Goal: Task Accomplishment & Management: Use online tool/utility

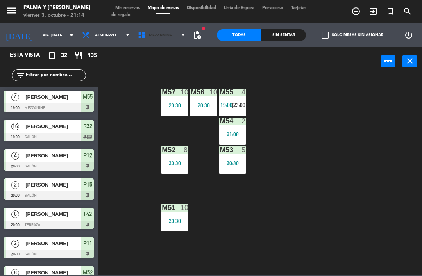
click at [156, 34] on span "Mezzanine" at bounding box center [160, 35] width 23 height 4
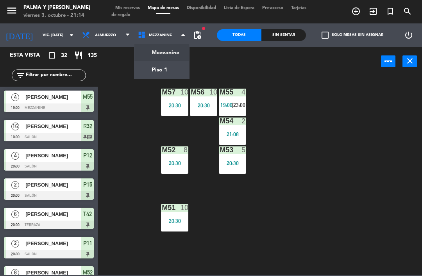
click at [160, 69] on ng-component "menu Palma y [PERSON_NAME] 3. octubre - 21:14 Mis reservas Mapa de mesas Dispon…" at bounding box center [211, 137] width 422 height 275
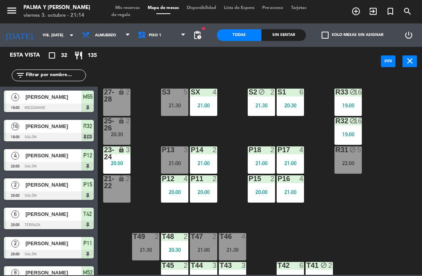
click at [177, 161] on div "21:00" at bounding box center [174, 162] width 27 height 5
click at [367, 240] on div "R33 block 16 19:00 S1 6 20:30 S2 block 2 21:30 S3 5 21:30 SX 4 21:00 27-28 lock…" at bounding box center [262, 175] width 320 height 200
click at [125, 135] on div "20:30" at bounding box center [116, 134] width 27 height 5
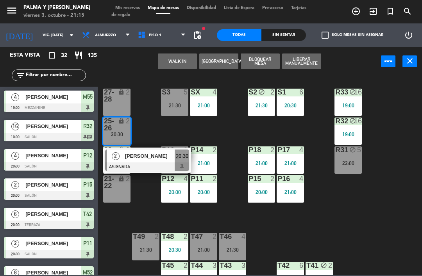
click at [152, 156] on span "[PERSON_NAME]" at bounding box center [150, 156] width 50 height 8
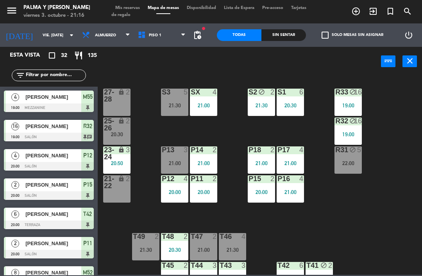
click at [359, 215] on div "R33 block 16 19:00 S1 6 20:30 S2 block 2 21:30 S3 5 21:30 SX 4 21:00 27-28 lock…" at bounding box center [262, 175] width 320 height 200
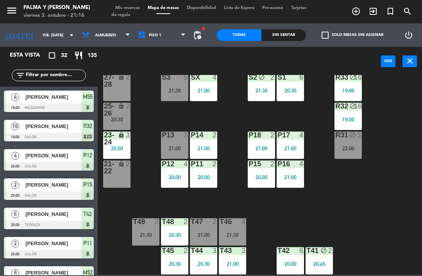
scroll to position [15, 0]
click at [275, 92] on div "21:30" at bounding box center [260, 90] width 27 height 5
click at [340, 208] on div "R33 block 16 19:00 S1 6 20:30 S2 block 2 21:30 S3 5 21:30 SX 4 21:00 27-28 lock…" at bounding box center [262, 175] width 320 height 200
click at [296, 93] on div "20:30" at bounding box center [289, 90] width 27 height 5
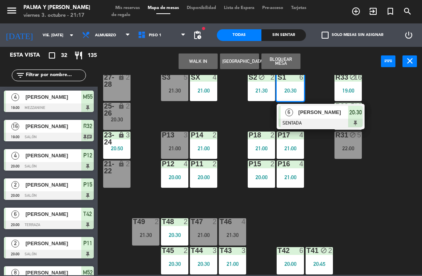
click at [371, 209] on div "R33 block 16 19:00 S1 6 20:30 6 [PERSON_NAME] SENTADA 20:30 S2 block 2 21:30 S3…" at bounding box center [262, 175] width 320 height 200
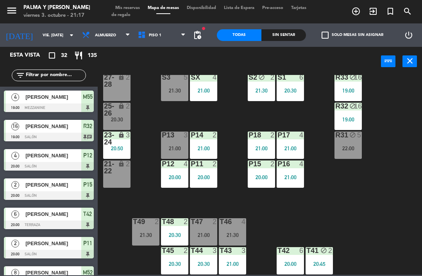
click at [233, 228] on div "T46 4 21:30" at bounding box center [232, 231] width 27 height 27
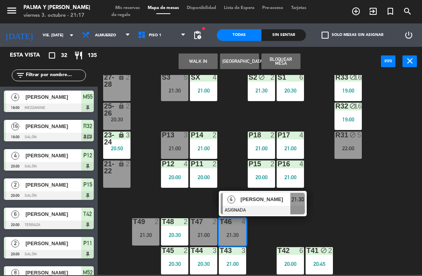
click at [365, 215] on div "R33 block 16 19:00 S1 6 20:30 S2 block 2 21:30 S3 5 21:30 SX 4 21:00 27-28 lock…" at bounding box center [262, 175] width 320 height 200
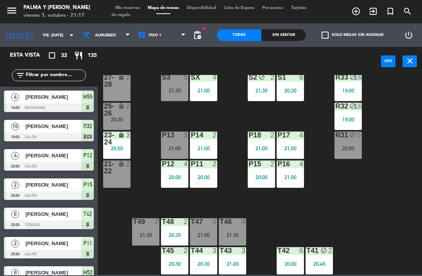
click at [282, 34] on div "Sin sentar" at bounding box center [283, 35] width 45 height 12
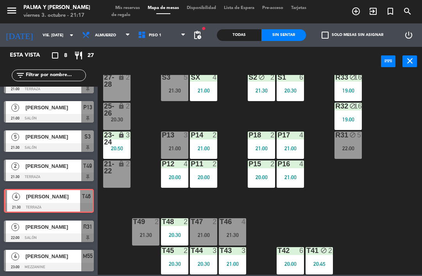
scroll to position [48, 0]
click at [344, 222] on div "R33 block 16 19:00 S1 6 20:30 S2 block 2 21:30 S3 5 21:30 SX 4 21:00 27-28 lock…" at bounding box center [262, 175] width 320 height 200
click at [377, 187] on div "R33 block 16 19:00 S1 6 20:30 S2 block 2 21:30 S3 5 21:30 SX 4 21:00 27-28 lock…" at bounding box center [262, 175] width 320 height 200
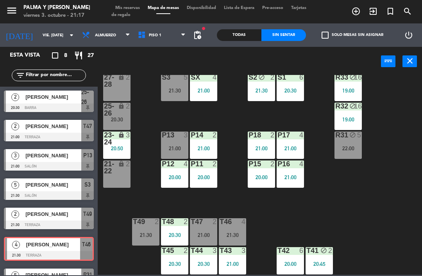
scroll to position [0, 0]
click at [62, 248] on span "[PERSON_NAME]" at bounding box center [53, 244] width 54 height 8
click at [59, 103] on div "[PERSON_NAME]" at bounding box center [53, 97] width 57 height 13
click at [65, 128] on span "[PERSON_NAME]" at bounding box center [53, 126] width 56 height 8
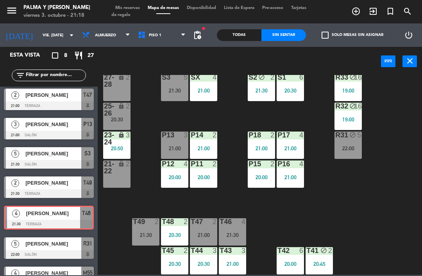
scroll to position [32, 0]
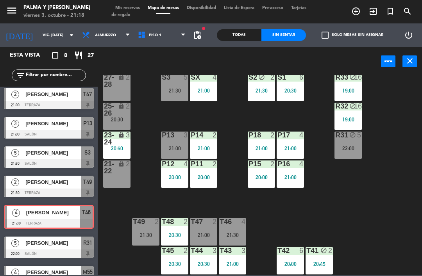
click at [67, 188] on div "[PERSON_NAME]" at bounding box center [53, 182] width 57 height 13
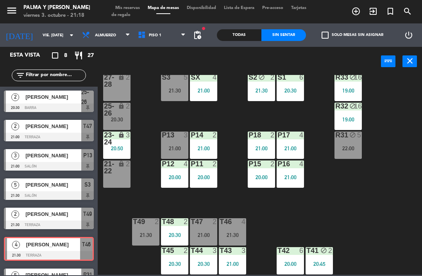
click at [64, 217] on span "[PERSON_NAME]" at bounding box center [53, 214] width 56 height 8
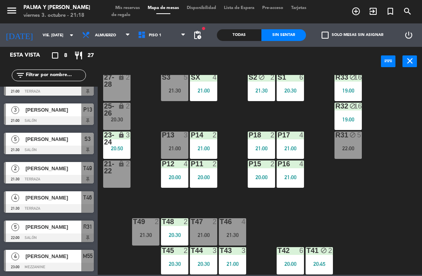
scroll to position [46, 0]
click at [69, 229] on span "[PERSON_NAME]" at bounding box center [53, 227] width 56 height 8
click at [74, 255] on span "[PERSON_NAME]" at bounding box center [53, 256] width 56 height 8
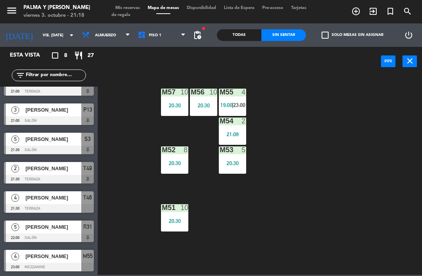
click at [72, 256] on span "[PERSON_NAME]" at bounding box center [53, 256] width 56 height 8
click at [322, 196] on div "M57 10 20:30 M56 10 20:30 M55 4 19:00 | 23:00 M54 2 21:08 M52 8 20:30 M53 5 20:…" at bounding box center [262, 175] width 320 height 200
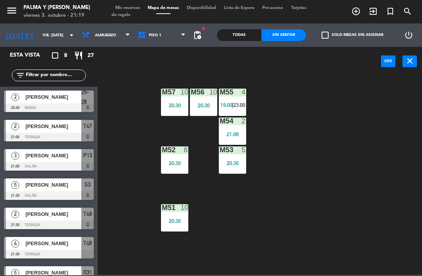
scroll to position [0, 0]
click at [160, 42] on span "Piso 1" at bounding box center [162, 35] width 56 height 17
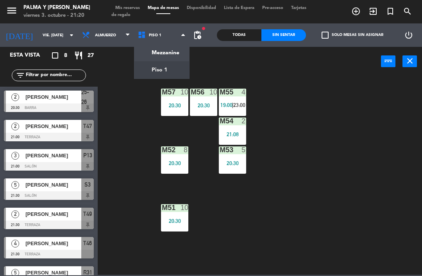
click at [169, 52] on ng-component "menu Palma y [PERSON_NAME] 3. octubre - 21:20 Mis reservas Mapa de mesas Dispon…" at bounding box center [211, 137] width 422 height 275
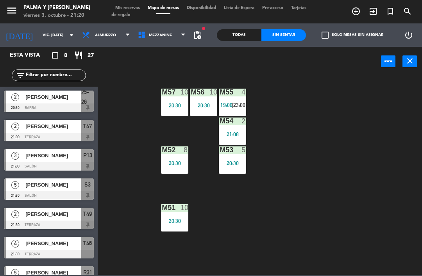
click at [157, 37] on span "Mezzanine" at bounding box center [160, 35] width 23 height 4
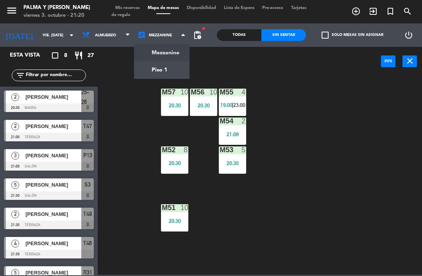
click at [152, 68] on ng-component "menu Palma y [PERSON_NAME] 3. octubre - 21:20 Mis reservas Mapa de mesas Dispon…" at bounding box center [211, 137] width 422 height 275
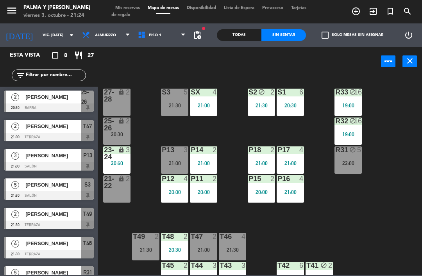
click at [68, 75] on input "text" at bounding box center [55, 75] width 61 height 9
type input "D"
click at [391, 95] on div "R33 block 16 19:00 S1 6 20:30 S2 block 2 21:30 S3 5 21:30 SX 4 21:00 27-28 lock…" at bounding box center [262, 175] width 320 height 200
click at [279, 40] on div "Sin sentar" at bounding box center [283, 35] width 45 height 12
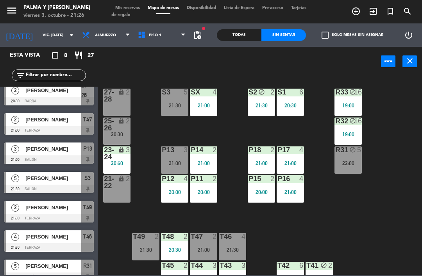
scroll to position [7, 0]
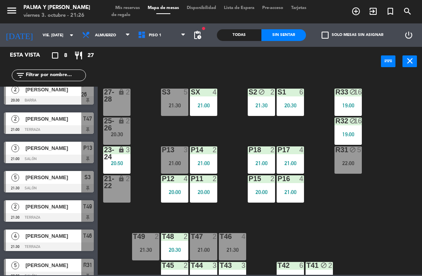
click at [303, 194] on div "21:00" at bounding box center [289, 191] width 27 height 5
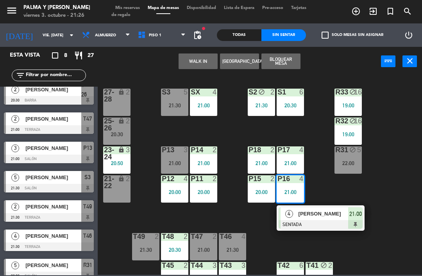
click at [395, 196] on div "R33 block 16 19:00 S1 6 20:30 S2 block 2 21:30 S3 5 21:30 SX 4 21:00 27-28 lock…" at bounding box center [262, 175] width 320 height 200
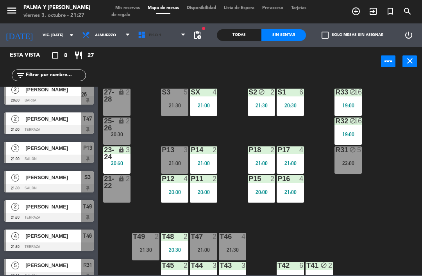
click at [134, 40] on span "Piso 1" at bounding box center [162, 35] width 56 height 17
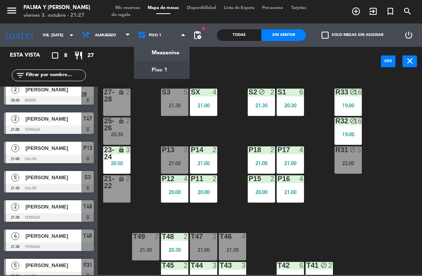
click at [163, 54] on ng-component "menu Palma y [PERSON_NAME] 3. octubre - 21:27 Mis reservas Mapa de mesas Dispon…" at bounding box center [211, 137] width 422 height 275
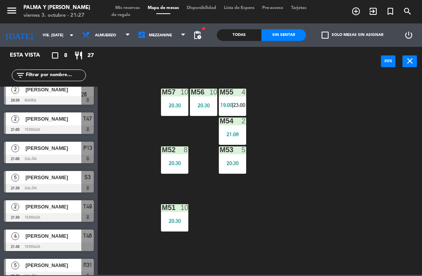
click at [233, 103] on span "|" at bounding box center [232, 105] width 2 height 6
click at [309, 116] on div "M57 10 20:30 M56 10 20:30 M55 4 19:00 | 23:00 M54 2 21:08 M52 8 20:30 M53 5 20:…" at bounding box center [262, 175] width 320 height 200
click at [208, 99] on div "M56 10 20:30" at bounding box center [203, 102] width 27 height 27
click at [329, 174] on div "M57 10 20:30 M56 10 20:30 M55 4 19:00 | 23:00 M54 2 21:08 M52 8 20:30 M53 5 20:…" at bounding box center [262, 175] width 320 height 200
click at [162, 36] on span "Mezzanine" at bounding box center [160, 35] width 23 height 4
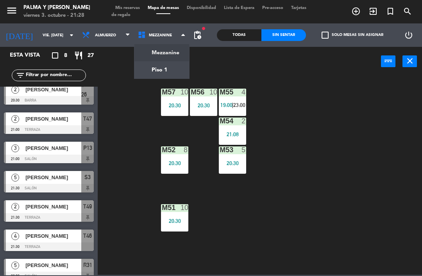
click at [164, 69] on ng-component "menu Palma y [PERSON_NAME] 3. octubre - 21:28 Mis reservas Mapa de mesas Dispon…" at bounding box center [211, 137] width 422 height 275
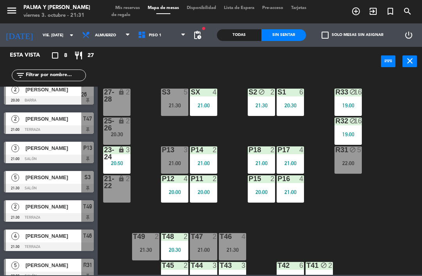
click at [351, 162] on div "22:00" at bounding box center [347, 162] width 27 height 5
click at [369, 231] on div "R33 block 16 19:00 S1 6 20:30 S2 block 2 21:30 S3 5 21:30 SX 4 21:00 27-28 lock…" at bounding box center [262, 175] width 320 height 200
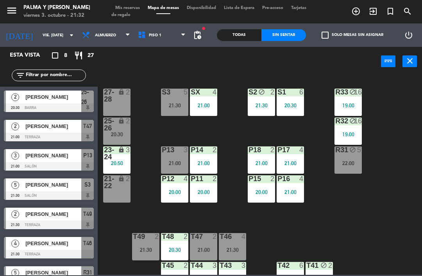
scroll to position [0, 0]
click at [156, 41] on span "Piso 1" at bounding box center [162, 35] width 56 height 17
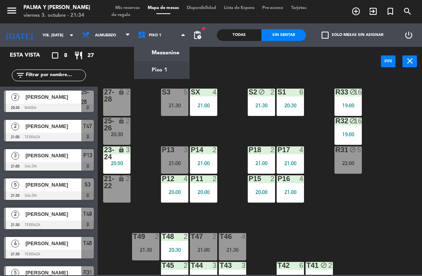
click at [167, 55] on ng-component "menu Palma y [PERSON_NAME] 3. octubre - 21:34 Mis reservas Mapa de mesas Dispon…" at bounding box center [211, 137] width 422 height 275
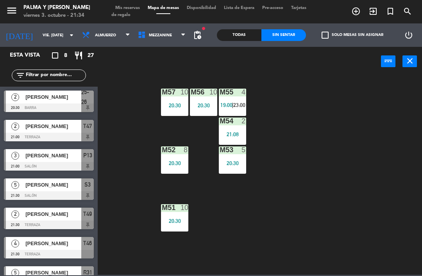
click at [206, 104] on div "20:30" at bounding box center [203, 105] width 27 height 5
click at [370, 157] on div "M57 10 20:30 M56 10 20:30 M55 4 19:00 | 23:00 M54 2 21:08 M52 8 20:30 M53 5 20:…" at bounding box center [262, 175] width 320 height 200
click at [159, 43] on span "Mezzanine" at bounding box center [162, 35] width 56 height 17
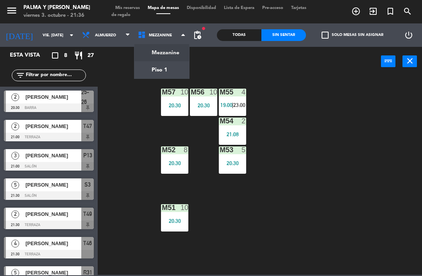
click at [164, 73] on ng-component "menu Palma y [PERSON_NAME] 3. octubre - 21:36 Mis reservas Mapa de mesas Dispon…" at bounding box center [211, 137] width 422 height 275
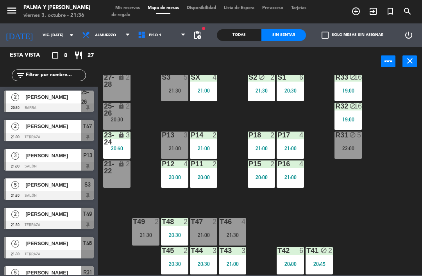
scroll to position [15, 0]
click at [184, 150] on div "21:00" at bounding box center [174, 148] width 27 height 5
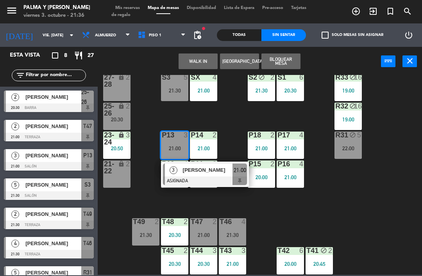
click at [120, 96] on div "27-28 lock 2" at bounding box center [116, 87] width 27 height 27
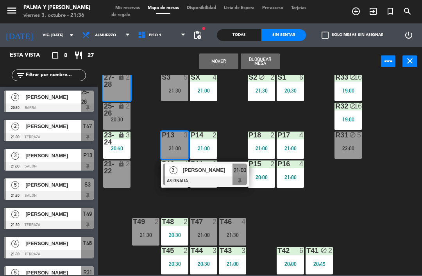
click at [219, 65] on button "Mover" at bounding box center [218, 61] width 39 height 16
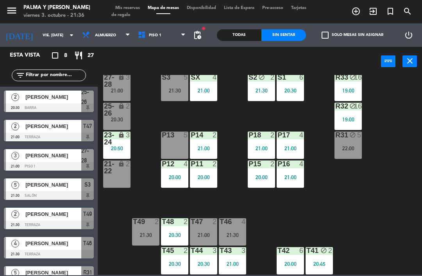
click at [178, 143] on div "P13 5" at bounding box center [174, 145] width 27 height 27
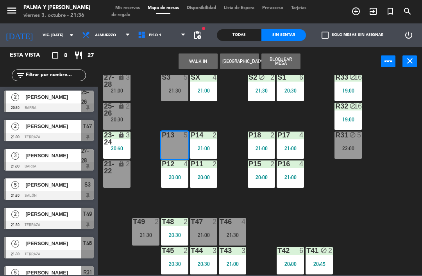
click at [199, 64] on button "WALK IN" at bounding box center [197, 61] width 39 height 16
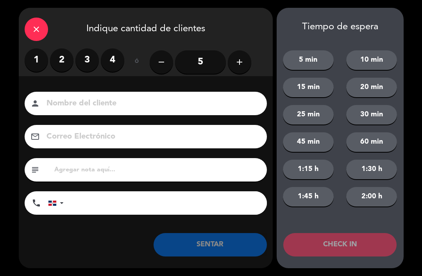
click at [66, 62] on label "2" at bounding box center [61, 59] width 23 height 23
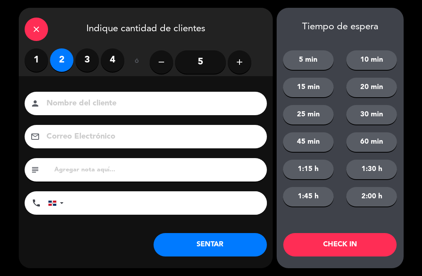
click at [203, 250] on button "SENTAR" at bounding box center [209, 244] width 113 height 23
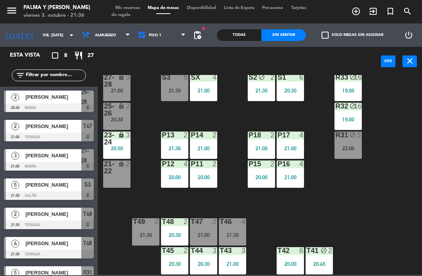
click at [178, 144] on div "P13 2 21:36" at bounding box center [174, 145] width 27 height 27
click at [354, 226] on div "R33 block 16 19:00 S1 6 20:30 S2 block 2 21:30 S3 5 21:30 SX 4 21:00 27-28 lock…" at bounding box center [262, 175] width 320 height 200
click at [128, 127] on div "25-26 lock 2 20:30" at bounding box center [116, 116] width 27 height 27
click at [313, 190] on div "R33 block 16 19:00 S1 6 20:30 S2 block 2 21:30 S3 5 21:30 SX 4 21:00 27-28 lock…" at bounding box center [262, 175] width 320 height 200
click at [129, 77] on div "3" at bounding box center [128, 77] width 5 height 7
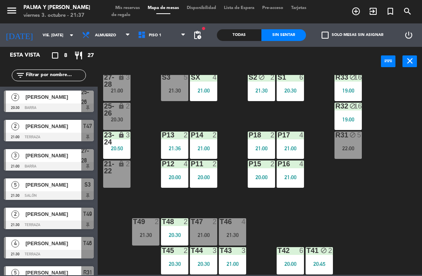
click at [357, 187] on div "R33 block 16 19:00 S1 6 20:30 S2 block 2 21:30 S3 5 21:30 SX 4 21:00 27-28 lock…" at bounding box center [262, 175] width 320 height 200
click at [118, 90] on div "21:00" at bounding box center [116, 90] width 27 height 5
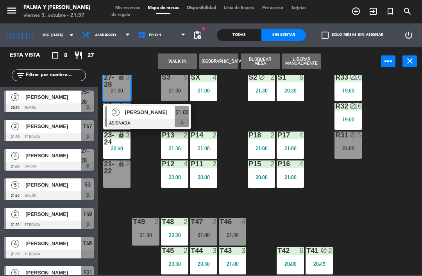
click at [158, 119] on div at bounding box center [147, 123] width 84 height 9
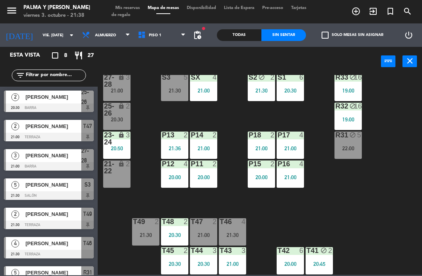
click at [145, 242] on div "T49 2 21:30" at bounding box center [145, 231] width 27 height 27
click at [409, 201] on div "R33 block 16 19:00 S1 6 20:30 S2 block 2 21:30 S3 5 21:30 SX 4 21:00 27-28 lock…" at bounding box center [262, 175] width 320 height 200
click at [236, 235] on div "21:30" at bounding box center [232, 234] width 27 height 5
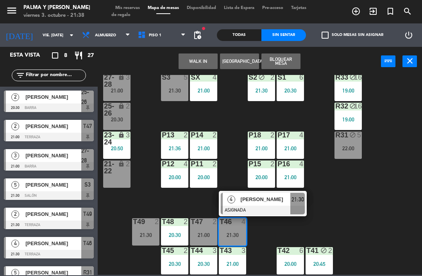
click at [202, 230] on div "T47 2 21:00" at bounding box center [203, 231] width 27 height 27
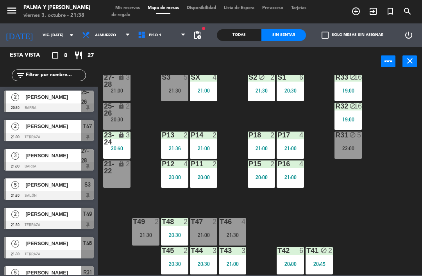
click at [385, 215] on div "R33 block 16 19:00 S1 6 20:30 S2 block 2 21:30 S3 5 21:30 SX 4 21:00 27-28 lock…" at bounding box center [262, 175] width 320 height 200
click at [193, 238] on div "T47 2 21:00" at bounding box center [203, 231] width 27 height 27
click at [390, 195] on div "R33 block 16 19:00 S1 6 20:30 S2 block 2 21:30 S3 5 21:30 SX 4 21:00 27-28 lock…" at bounding box center [262, 175] width 320 height 200
click at [410, 194] on div "R33 block 16 19:00 S1 6 20:30 S2 block 2 21:30 S3 5 21:30 SX 4 21:00 27-28 lock…" at bounding box center [262, 175] width 320 height 200
click at [116, 125] on div "25-26 lock 2 20:30" at bounding box center [116, 116] width 27 height 27
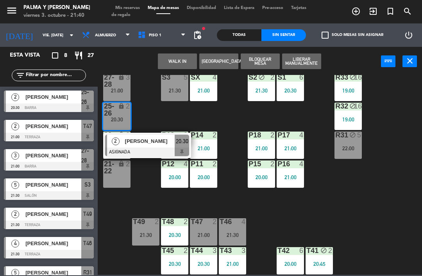
click at [123, 90] on div "21:00" at bounding box center [116, 90] width 27 height 5
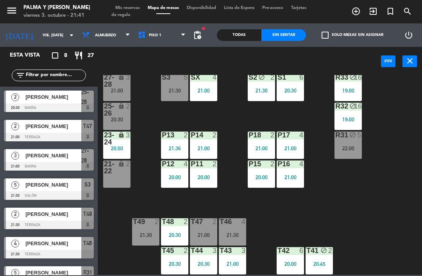
click at [358, 186] on div "R33 block 16 19:00 S1 6 20:30 S2 block 2 21:30 S3 5 21:30 SX 4 21:00 27-28 lock…" at bounding box center [262, 175] width 320 height 200
click at [129, 89] on div "21:00" at bounding box center [116, 90] width 27 height 5
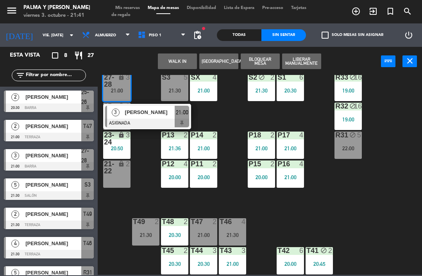
click at [125, 109] on span "[PERSON_NAME]" at bounding box center [150, 112] width 50 height 8
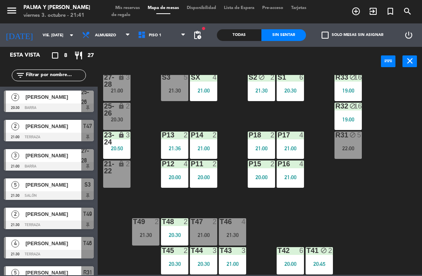
click at [104, 84] on div "27-28" at bounding box center [104, 81] width 0 height 14
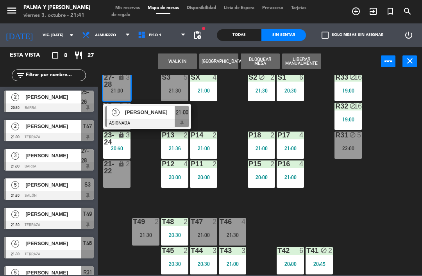
click at [130, 111] on span "[PERSON_NAME]" at bounding box center [150, 112] width 50 height 8
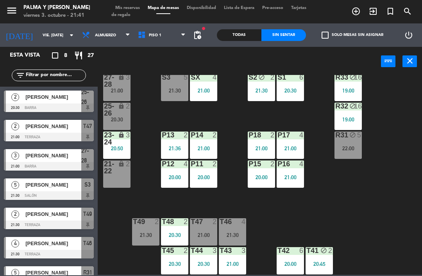
click at [117, 86] on div "lock" at bounding box center [116, 81] width 13 height 14
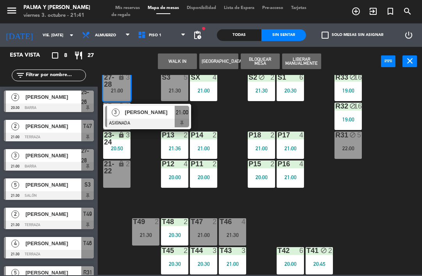
click at [130, 115] on span "[PERSON_NAME]" at bounding box center [150, 112] width 50 height 8
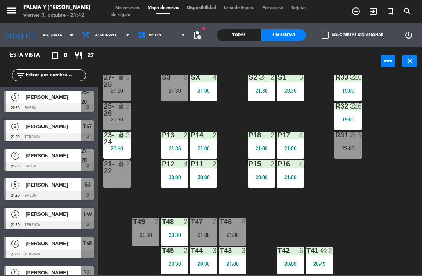
click at [113, 88] on div "21:00" at bounding box center [116, 90] width 27 height 5
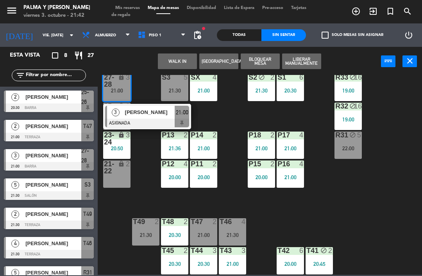
click at [136, 112] on span "[PERSON_NAME]" at bounding box center [150, 112] width 50 height 8
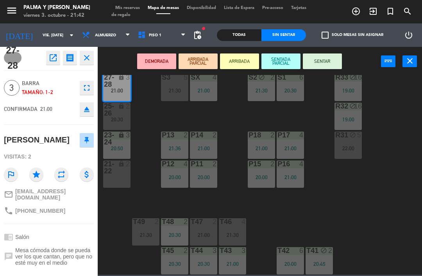
click at [234, 223] on div at bounding box center [232, 221] width 13 height 7
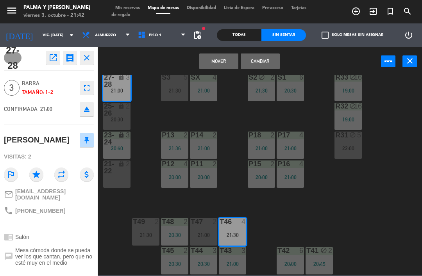
click at [266, 57] on button "Cambiar" at bounding box center [259, 61] width 39 height 16
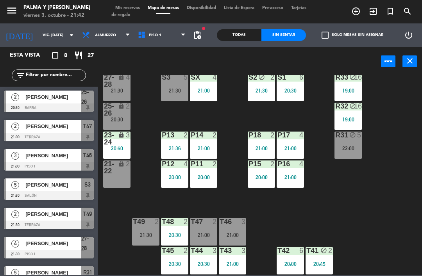
click at [231, 219] on div at bounding box center [232, 221] width 13 height 7
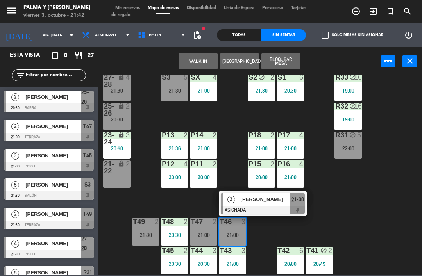
click at [257, 197] on span "[PERSON_NAME]" at bounding box center [265, 199] width 50 height 8
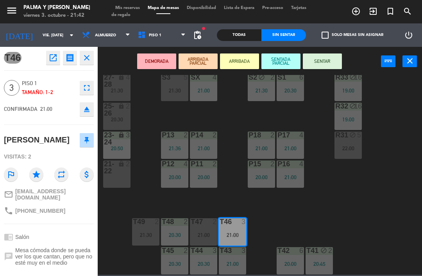
click at [336, 60] on button "SENTAR" at bounding box center [322, 61] width 39 height 16
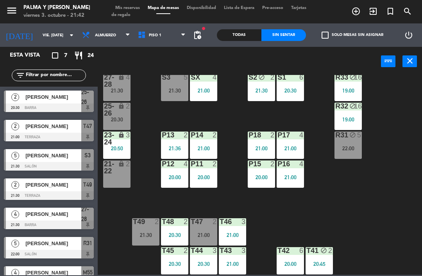
click at [203, 227] on div "T47 2 21:00" at bounding box center [203, 231] width 27 height 27
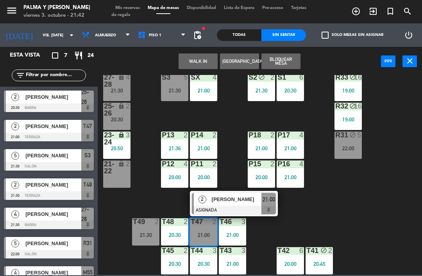
click at [116, 91] on div "21:30" at bounding box center [116, 90] width 27 height 5
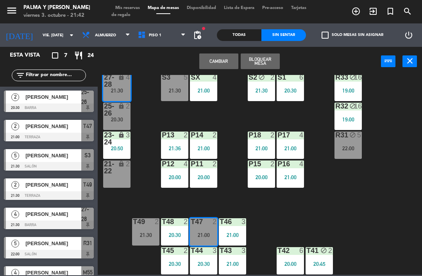
click at [225, 57] on button "Cambiar" at bounding box center [218, 61] width 39 height 16
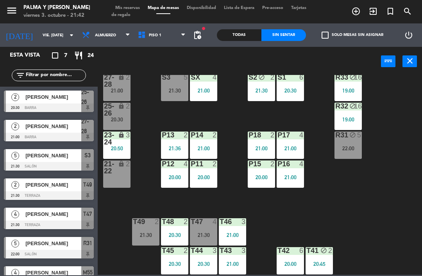
click at [363, 202] on div "R33 block 16 19:00 S1 6 20:30 S2 block 2 21:30 S3 5 21:30 SX 4 21:00 27-28 lock…" at bounding box center [262, 175] width 320 height 200
click at [206, 176] on div "20:00" at bounding box center [203, 176] width 27 height 5
click at [360, 212] on div "R33 block 16 19:00 S1 6 20:30 S2 block 2 21:30 S3 5 21:30 SX 4 21:00 27-28 lock…" at bounding box center [262, 175] width 320 height 200
click at [347, 198] on div "R33 block 16 19:00 S1 6 20:30 S2 block 2 21:30 S3 5 21:30 SX 4 21:00 27-28 lock…" at bounding box center [262, 175] width 320 height 200
click at [145, 226] on div "T49 2" at bounding box center [145, 222] width 27 height 8
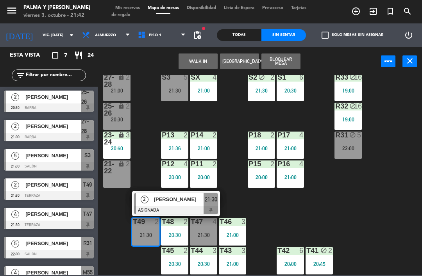
click at [199, 232] on div "21:30" at bounding box center [203, 234] width 27 height 5
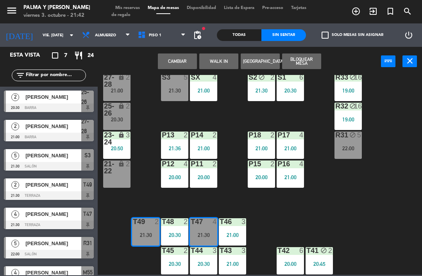
click at [178, 63] on button "Cambiar" at bounding box center [177, 61] width 39 height 16
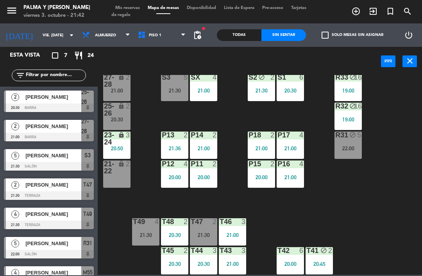
click at [372, 197] on div "R33 block 16 19:00 S1 6 20:30 S2 block 2 21:30 S3 5 21:30 SX 4 21:00 27-28 lock…" at bounding box center [262, 175] width 320 height 200
click at [388, 203] on div "R33 block 16 19:00 S1 6 20:30 S2 block 2 21:30 S3 5 21:30 SX 4 21:00 27-28 lock…" at bounding box center [262, 175] width 320 height 200
click at [206, 170] on div "P11 2 20:00" at bounding box center [203, 173] width 27 height 27
click at [317, 210] on div "R33 block 16 19:00 S1 6 20:30 S2 block 2 21:30 S3 5 21:30 SX 4 21:00 27-28 lock…" at bounding box center [262, 175] width 320 height 200
click at [355, 153] on div "R31 block 5 22:00" at bounding box center [347, 145] width 27 height 27
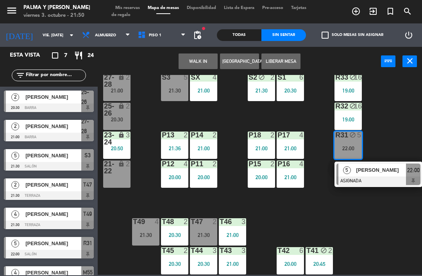
click at [386, 171] on span "[PERSON_NAME]" at bounding box center [381, 170] width 50 height 8
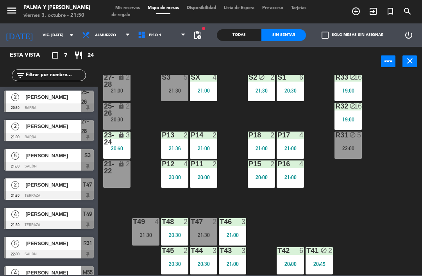
scroll to position [16, 0]
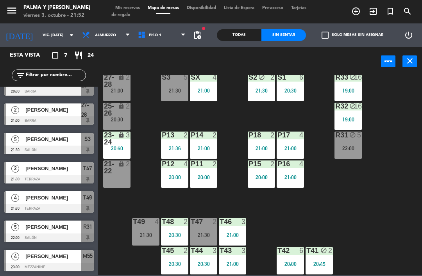
click at [187, 86] on div "S3 5 21:30" at bounding box center [174, 87] width 27 height 27
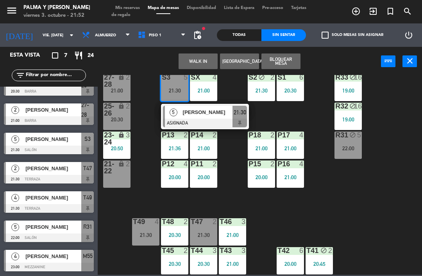
click at [212, 107] on div "[PERSON_NAME]" at bounding box center [207, 112] width 51 height 13
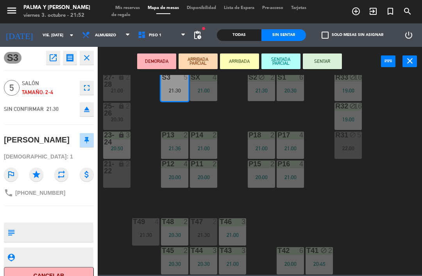
click at [317, 58] on button "SENTAR" at bounding box center [322, 61] width 39 height 16
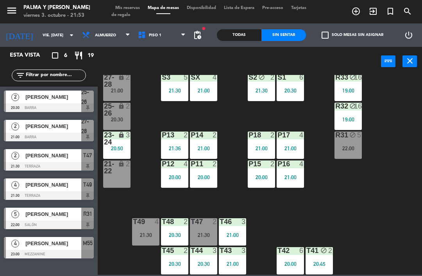
click at [49, 100] on span "[PERSON_NAME]" at bounding box center [53, 97] width 56 height 8
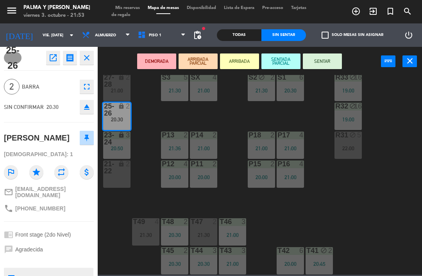
scroll to position [0, 0]
click at [53, 59] on icon "open_in_new" at bounding box center [52, 57] width 9 height 9
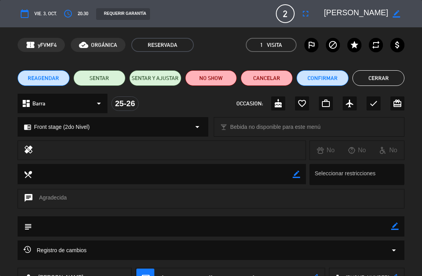
click at [212, 79] on button "NO SHOW" at bounding box center [211, 78] width 52 height 16
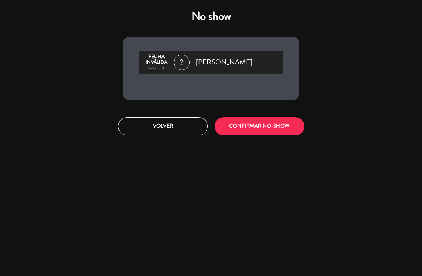
click at [251, 123] on button "CONFIRMAR NO-SHOW" at bounding box center [259, 126] width 90 height 18
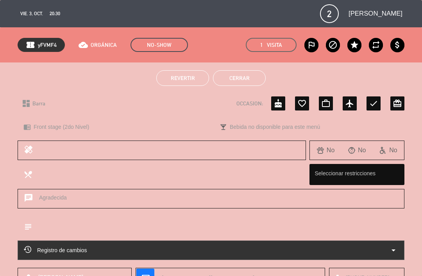
click at [250, 79] on button "Cerrar" at bounding box center [239, 78] width 53 height 16
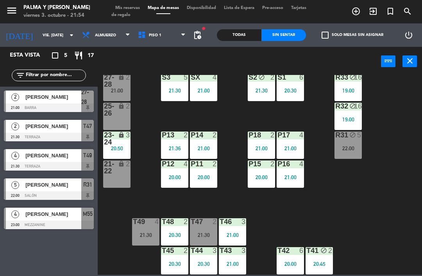
click at [168, 91] on div "21:30" at bounding box center [174, 90] width 27 height 5
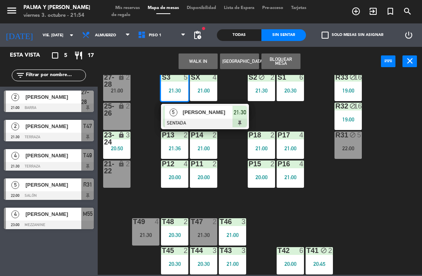
click at [222, 116] on span "[PERSON_NAME]" at bounding box center [208, 112] width 50 height 8
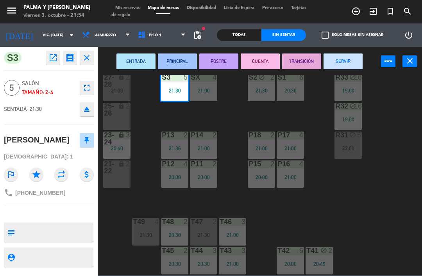
click at [354, 149] on div "22:00" at bounding box center [347, 148] width 27 height 5
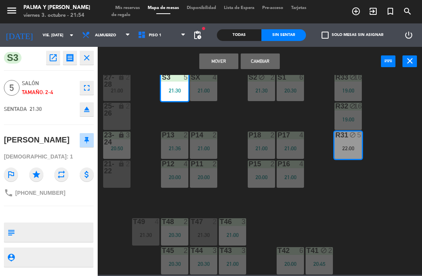
click at [267, 67] on button "Cambiar" at bounding box center [259, 61] width 39 height 16
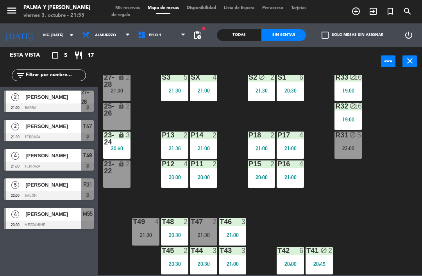
click at [343, 153] on div "R31 block 5 22:00" at bounding box center [347, 145] width 27 height 27
click at [381, 229] on div "R33 block 16 19:00 S1 6 20:30 S2 block 2 21:30 S3 5 21:30 SX 4 21:00 27-28 lock…" at bounding box center [262, 175] width 320 height 200
